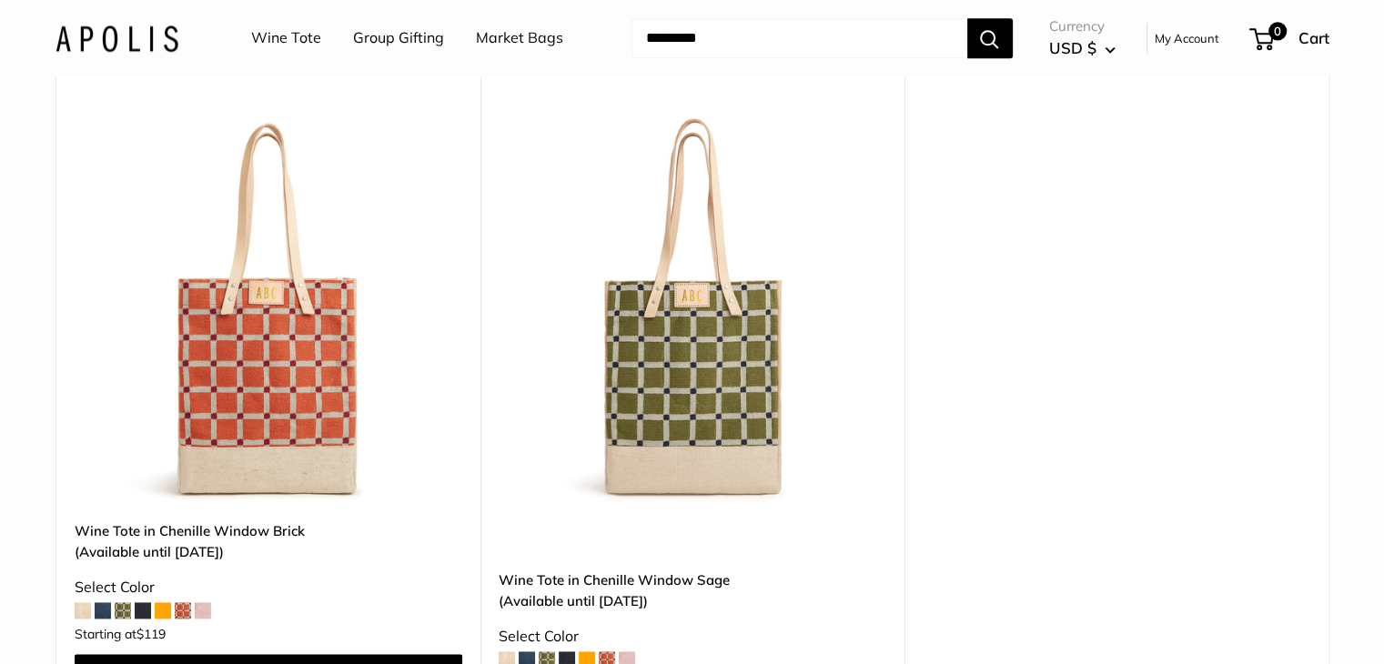
scroll to position [2547, 0]
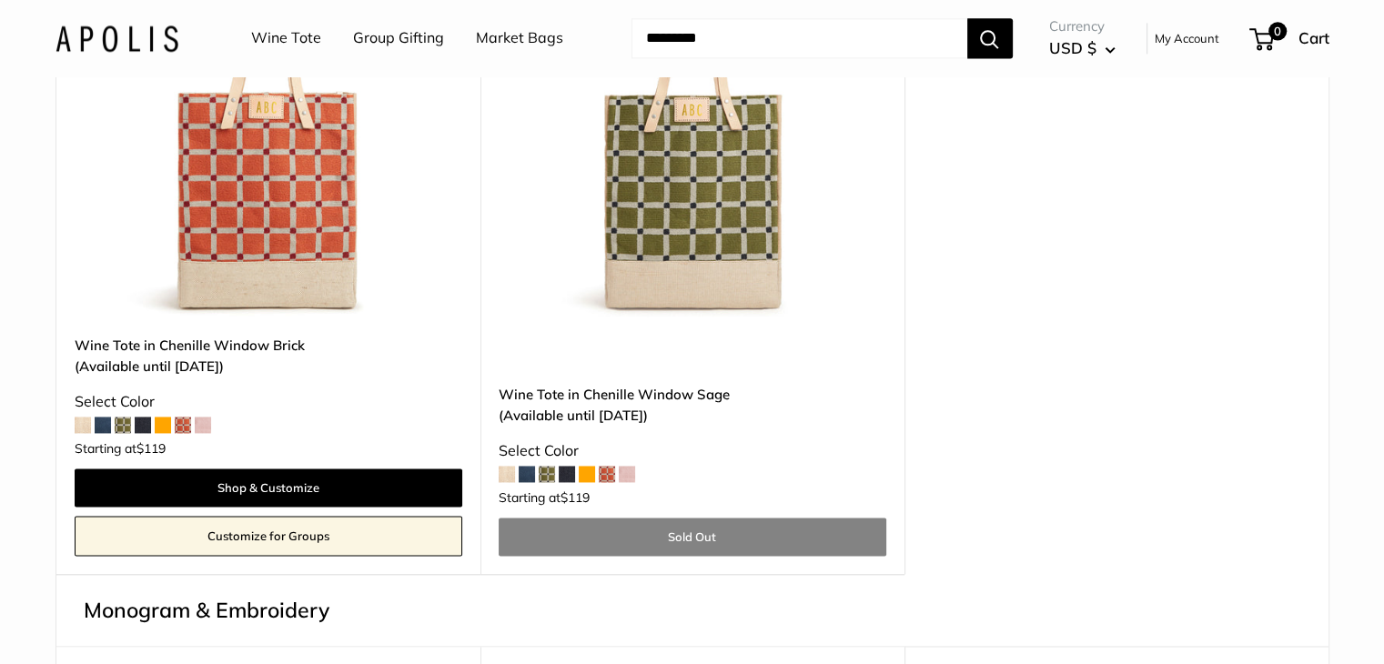
click at [0, 0] on img at bounding box center [0, 0] width 0 height 0
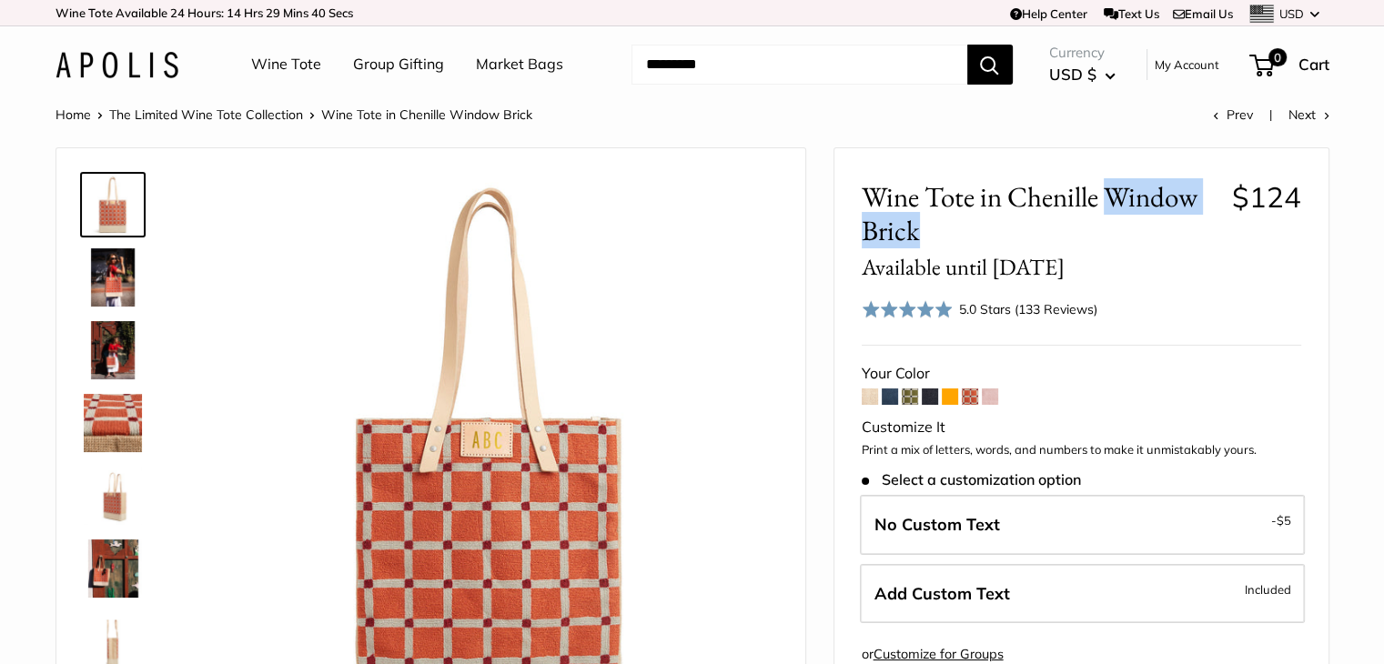
drag, startPoint x: 1114, startPoint y: 190, endPoint x: 1122, endPoint y: 222, distance: 32.7
click at [1122, 222] on span "Wine Tote in Chenille Window Brick Available until Aug 10" at bounding box center [1039, 231] width 357 height 102
copy span "Window Brick"
